Goal: Use online tool/utility: Utilize a website feature to perform a specific function

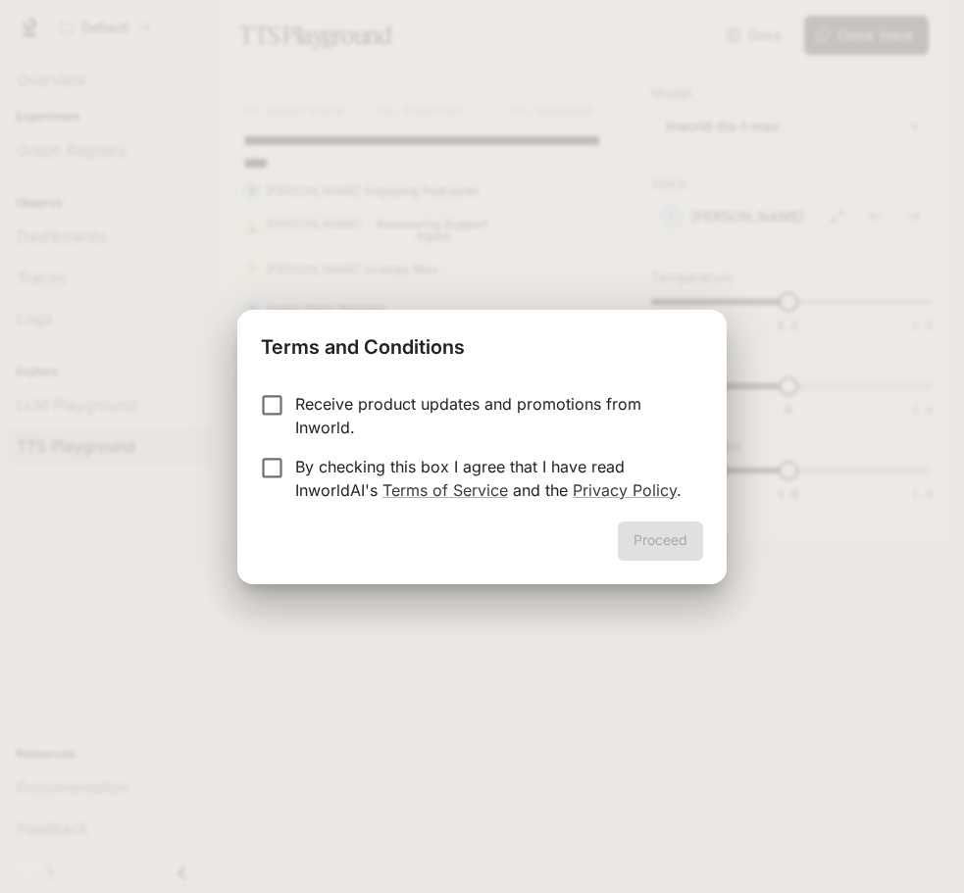
click at [267, 427] on label "Receive product updates and promotions from Inworld." at bounding box center [468, 415] width 436 height 47
click at [273, 442] on form "Receive product updates and promotions from Inworld. By checking this box I agr…" at bounding box center [481, 447] width 441 height 110
click at [705, 558] on div "Proceed" at bounding box center [481, 553] width 488 height 63
click at [679, 542] on button "Proceed" at bounding box center [660, 541] width 85 height 39
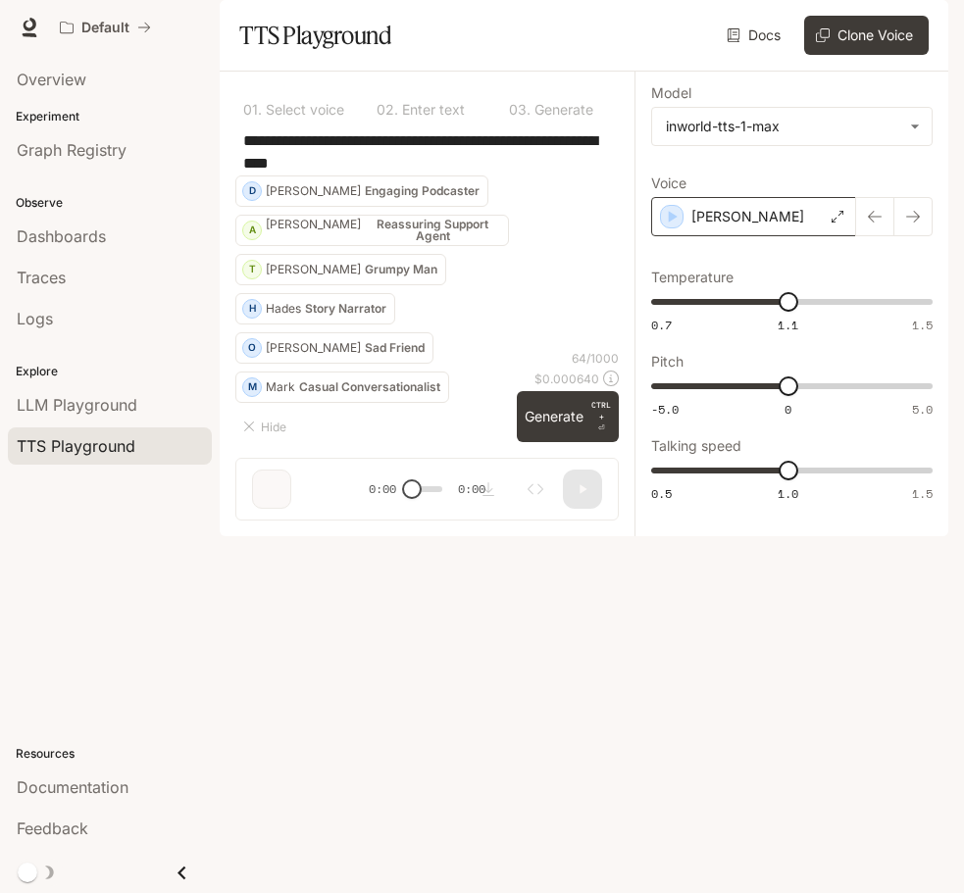
click at [839, 236] on div "[PERSON_NAME]" at bounding box center [753, 216] width 205 height 39
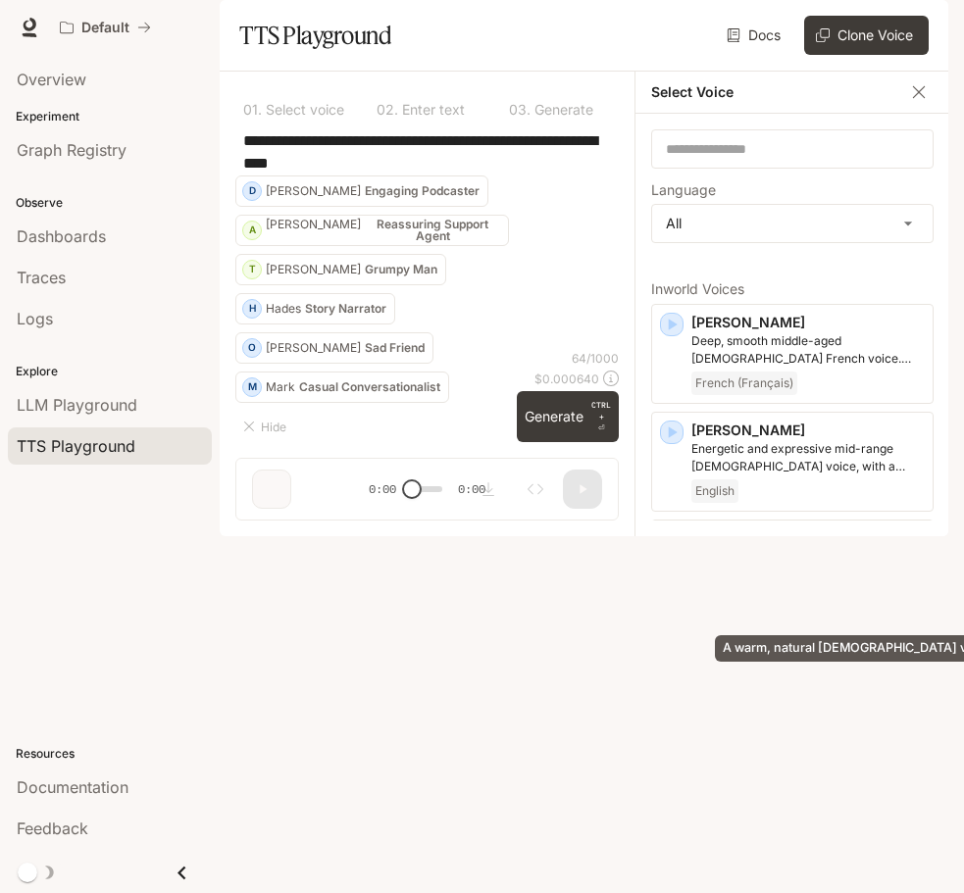
click at [807, 583] on p "A warm, natural [DEMOGRAPHIC_DATA] voice" at bounding box center [807, 565] width 233 height 35
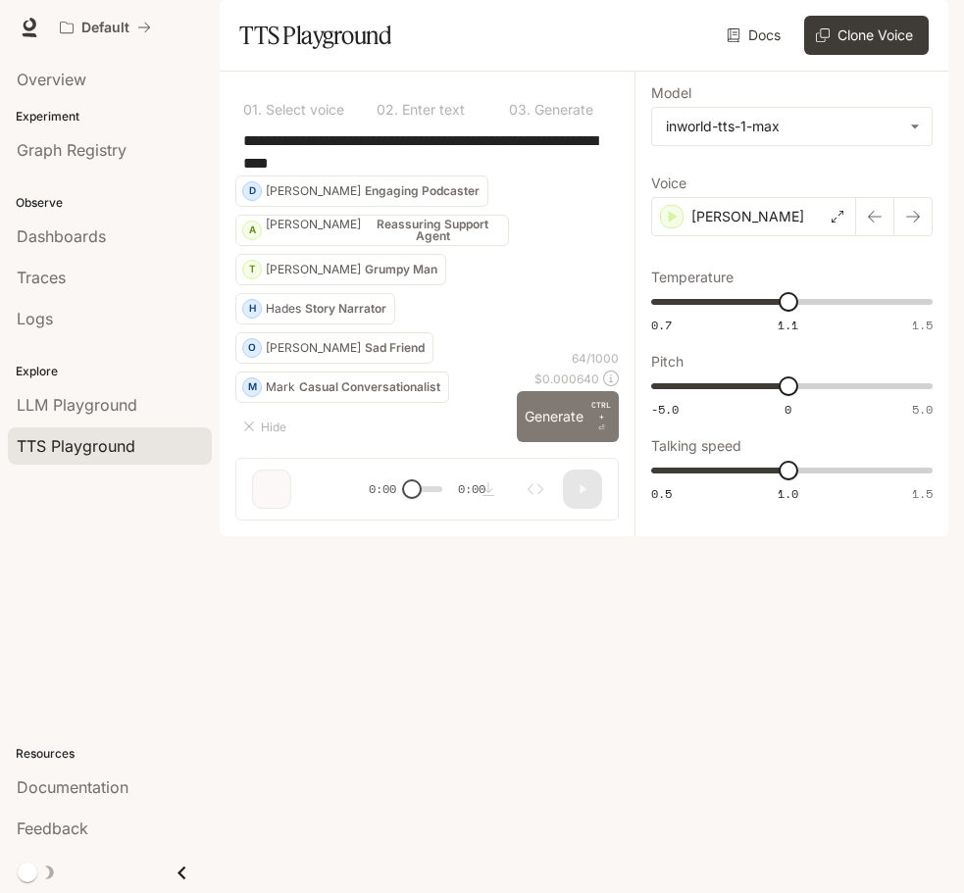
click at [531, 442] on button "Generate CTRL + ⏎" at bounding box center [568, 416] width 102 height 51
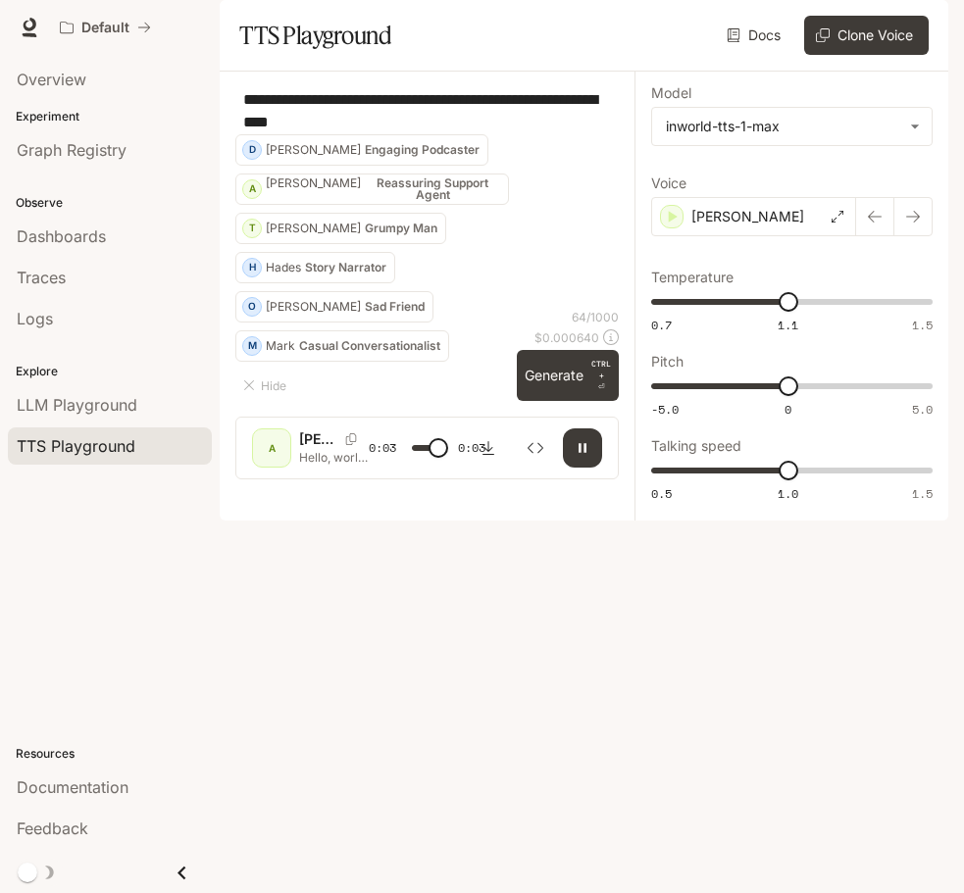
drag, startPoint x: 397, startPoint y: 171, endPoint x: 222, endPoint y: 141, distance: 178.0
click at [222, 141] on div "**********" at bounding box center [427, 284] width 415 height 424
type input "*"
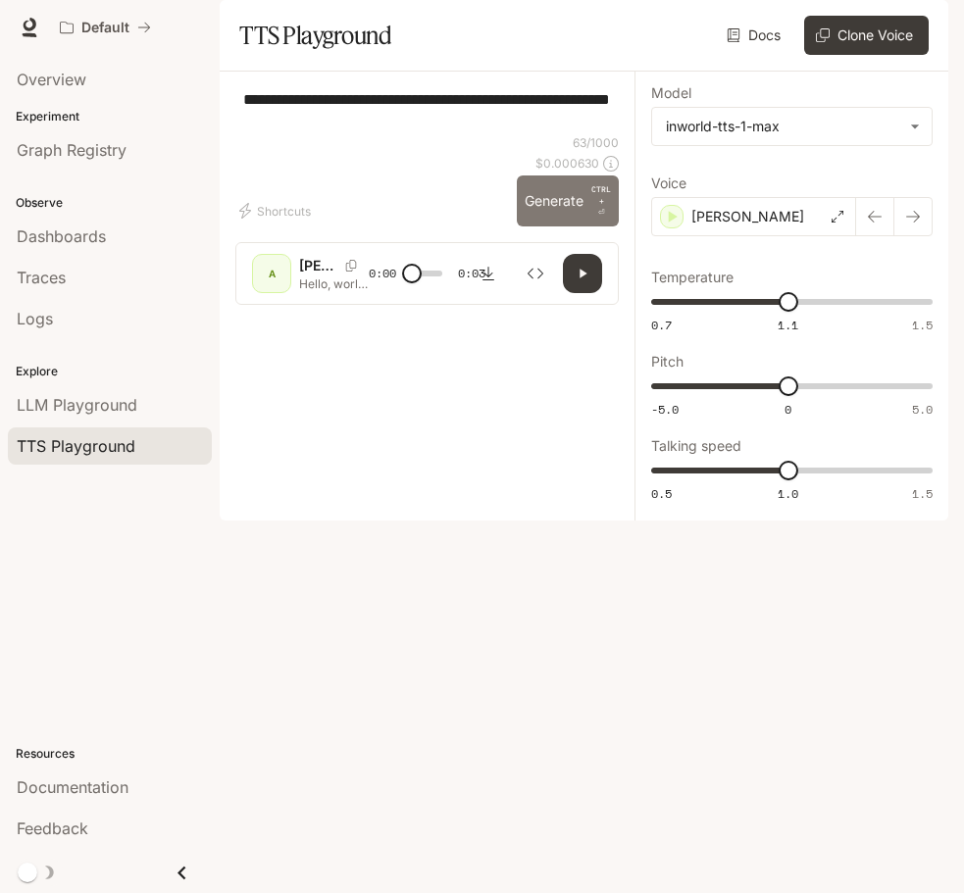
type textarea "**********"
click at [592, 219] on p "CTRL + ⏎" at bounding box center [601, 200] width 20 height 35
type input "*"
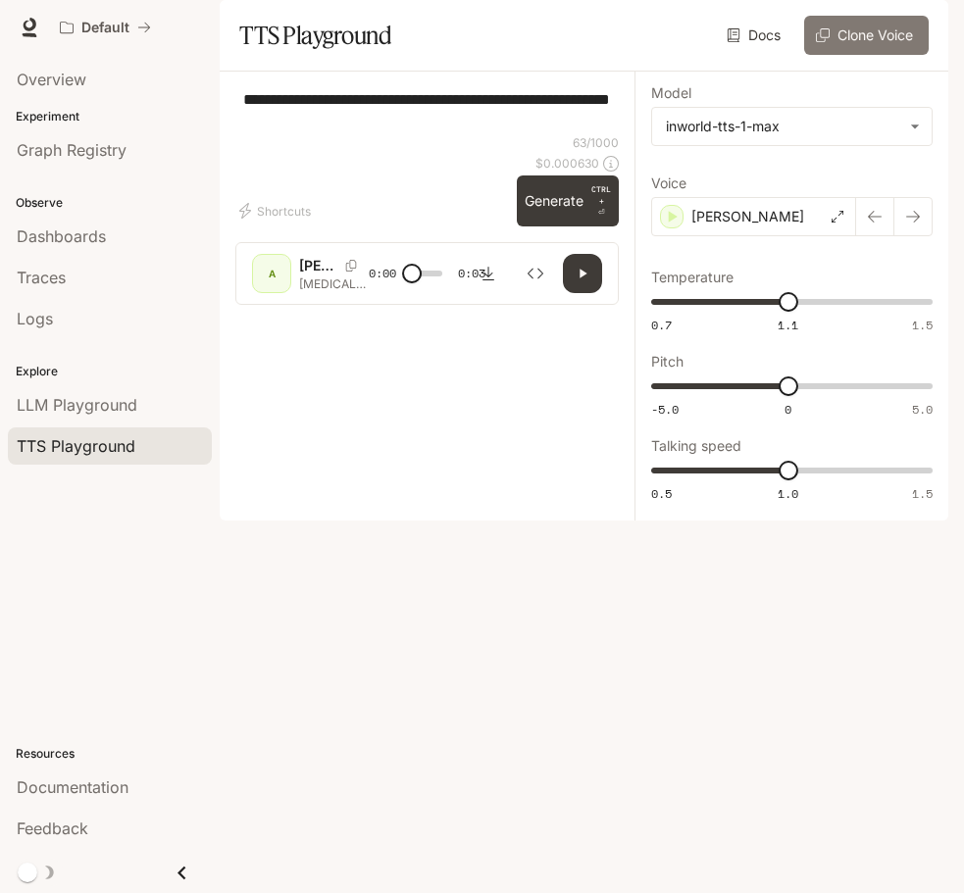
click at [839, 55] on button "Clone Voice" at bounding box center [866, 35] width 125 height 39
